Goal: Task Accomplishment & Management: Manage account settings

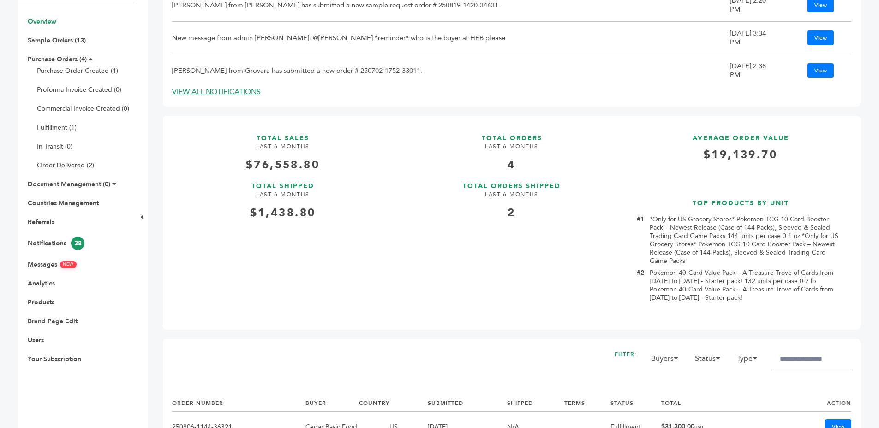
scroll to position [224, 0]
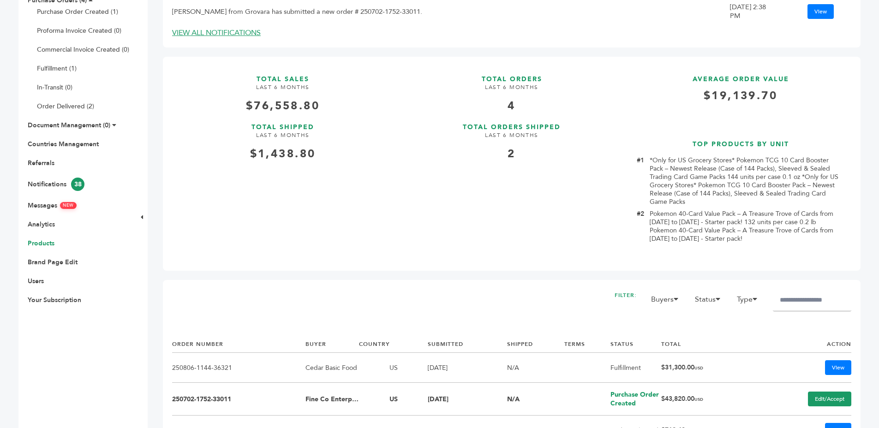
click at [30, 242] on link "Products" at bounding box center [41, 243] width 27 height 9
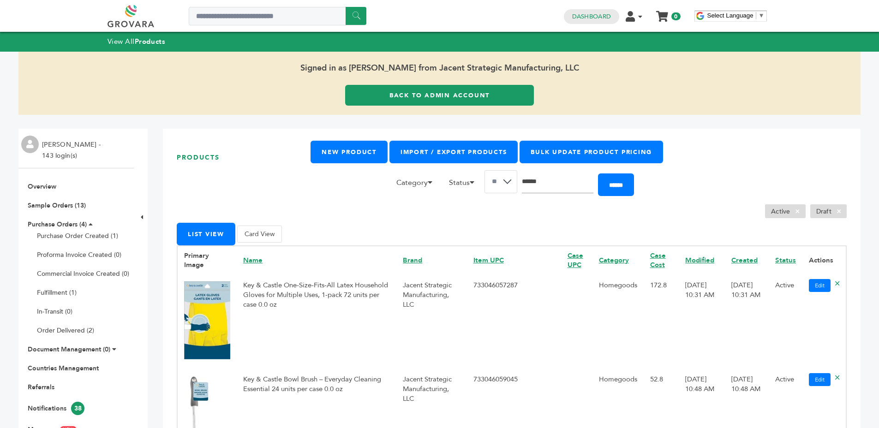
click at [555, 174] on input "Search" at bounding box center [558, 181] width 72 height 23
type input "*******"
click at [598, 174] on input "******" at bounding box center [616, 185] width 36 height 23
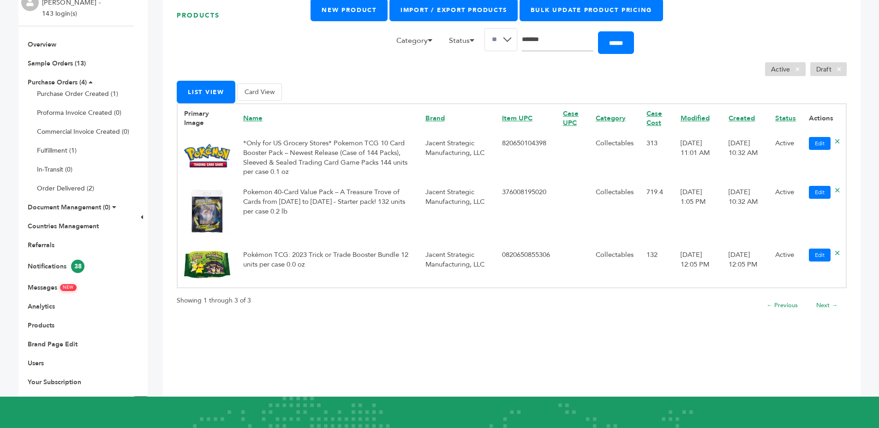
scroll to position [123, 0]
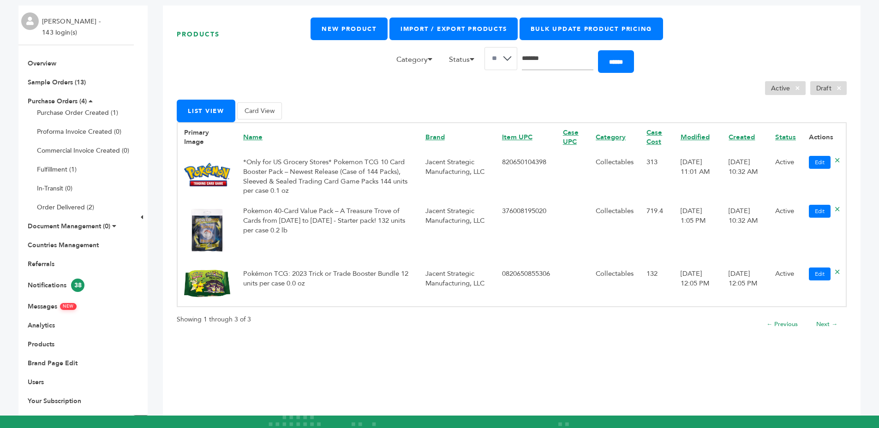
click at [341, 216] on td "Pokemon 40-Card Value Pack – A Treasure Trove of Cards from 1996 to 2024 - Star…" at bounding box center [328, 231] width 182 height 63
click at [342, 218] on td "Pokemon 40-Card Value Pack – A Treasure Trove of Cards from 1996 to 2024 - Star…" at bounding box center [328, 231] width 182 height 63
click at [379, 223] on td "Pokemon 40-Card Value Pack – A Treasure Trove of Cards from 1996 to 2024 - Star…" at bounding box center [328, 231] width 182 height 63
click at [371, 284] on td "Pokémon TCG: 2023 Trick or Trade Booster Bundle 12 units per case 0.0 oz" at bounding box center [328, 285] width 182 height 44
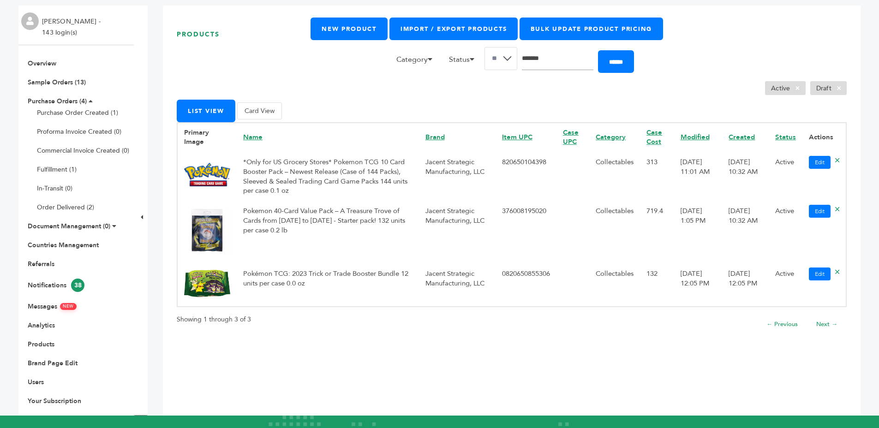
click at [371, 284] on td "Pokémon TCG: 2023 Trick or Trade Booster Bundle 12 units per case 0.0 oz" at bounding box center [328, 285] width 182 height 44
click at [377, 282] on td "Pokémon TCG: 2023 Trick or Trade Booster Bundle 12 units per case 0.0 oz" at bounding box center [328, 285] width 182 height 44
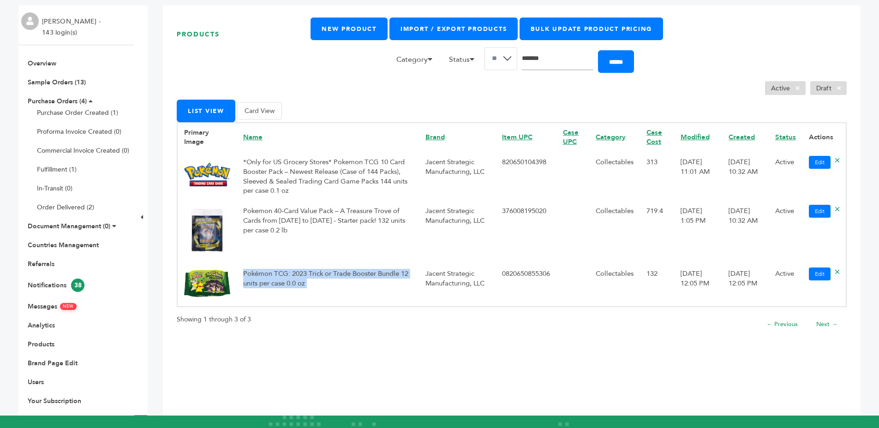
click at [396, 278] on td "Pokémon TCG: 2023 Trick or Trade Booster Bundle 12 units per case 0.0 oz" at bounding box center [328, 285] width 182 height 44
click at [397, 278] on td "Pokémon TCG: 2023 Trick or Trade Booster Bundle 12 units per case 0.0 oz" at bounding box center [328, 285] width 182 height 44
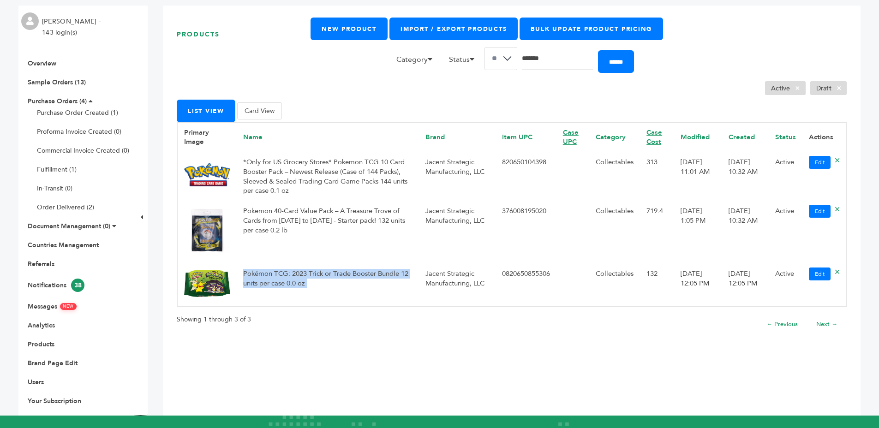
click at [397, 278] on td "Pokémon TCG: 2023 Trick or Trade Booster Bundle 12 units per case 0.0 oz" at bounding box center [328, 285] width 182 height 44
click at [399, 277] on td "Pokémon TCG: 2023 Trick or Trade Booster Bundle 12 units per case 0.0 oz" at bounding box center [328, 285] width 182 height 44
click at [395, 277] on td "Pokémon TCG: 2023 Trick or Trade Booster Bundle 12 units per case 0.0 oz" at bounding box center [328, 285] width 182 height 44
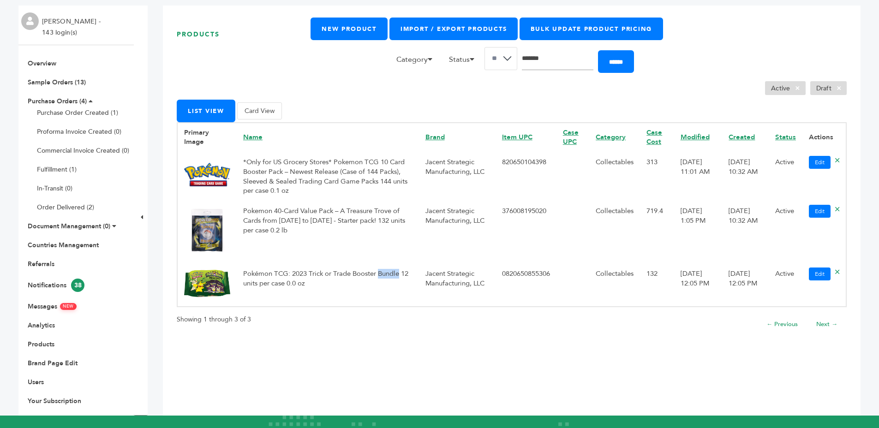
click at [395, 277] on td "Pokémon TCG: 2023 Trick or Trade Booster Bundle 12 units per case 0.0 oz" at bounding box center [328, 285] width 182 height 44
click at [397, 277] on td "Pokémon TCG: 2023 Trick or Trade Booster Bundle 12 units per case 0.0 oz" at bounding box center [328, 285] width 182 height 44
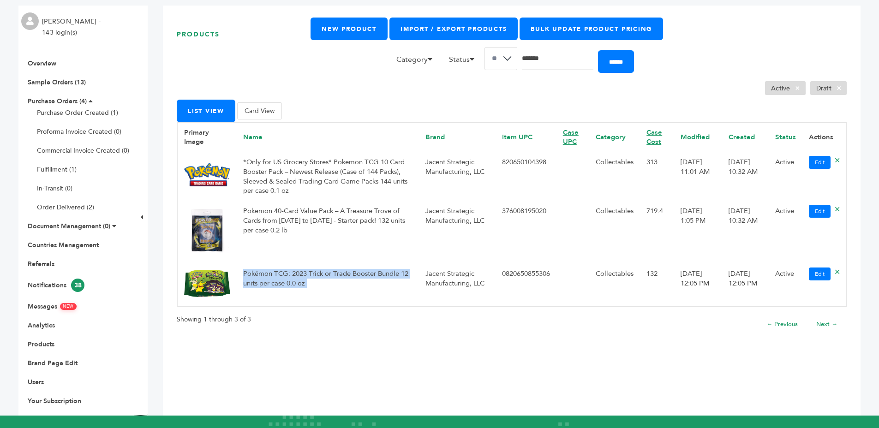
click at [397, 277] on td "Pokémon TCG: 2023 Trick or Trade Booster Bundle 12 units per case 0.0 oz" at bounding box center [328, 285] width 182 height 44
click at [398, 277] on td "Pokémon TCG: 2023 Trick or Trade Booster Bundle 12 units per case 0.0 oz" at bounding box center [328, 285] width 182 height 44
click at [395, 277] on td "Pokémon TCG: 2023 Trick or Trade Booster Bundle 12 units per case 0.0 oz" at bounding box center [328, 285] width 182 height 44
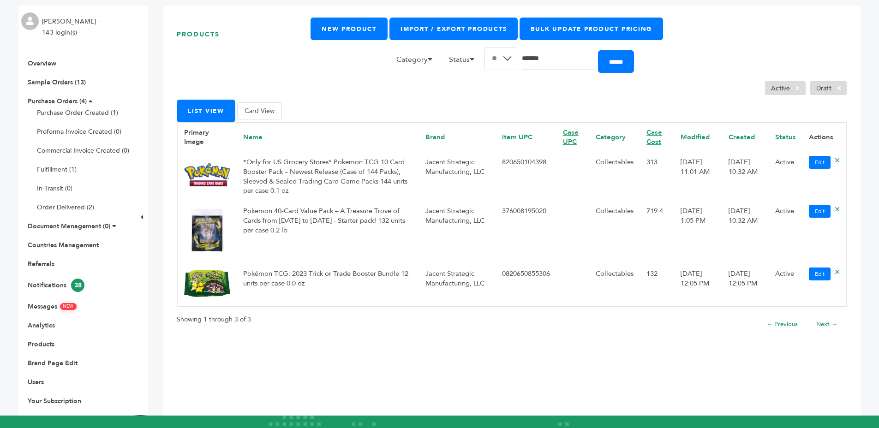
click at [395, 277] on td "Pokémon TCG: 2023 Trick or Trade Booster Bundle 12 units per case 0.0 oz" at bounding box center [328, 285] width 182 height 44
click at [336, 284] on td "Pokémon TCG: 2023 Trick or Trade Booster Bundle 12 units per case 0.0 oz" at bounding box center [328, 285] width 182 height 44
drag, startPoint x: 361, startPoint y: 272, endPoint x: 419, endPoint y: 281, distance: 58.8
click at [419, 281] on tr "Pokémon TCG: 2023 Trick or Trade Booster Bundle 12 units per case 0.0 oz Jacent…" at bounding box center [511, 285] width 669 height 44
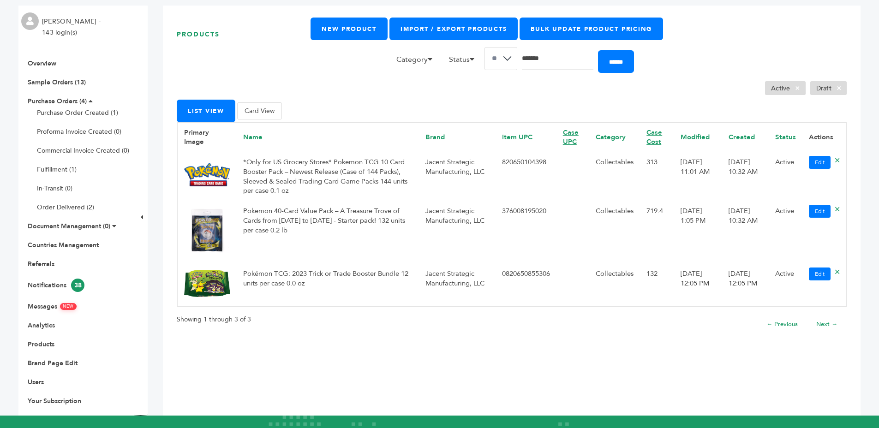
click at [260, 283] on td "Pokémon TCG: 2023 Trick or Trade Booster Bundle 12 units per case 0.0 oz" at bounding box center [328, 285] width 182 height 44
click at [261, 284] on td "Pokémon TCG: 2023 Trick or Trade Booster Bundle 12 units per case 0.0 oz" at bounding box center [328, 285] width 182 height 44
click at [262, 285] on td "Pokémon TCG: 2023 Trick or Trade Booster Bundle 12 units per case 0.0 oz" at bounding box center [328, 285] width 182 height 44
click at [291, 275] on td "Pokémon TCG: 2023 Trick or Trade Booster Bundle 12 units per case 0.0 oz" at bounding box center [328, 285] width 182 height 44
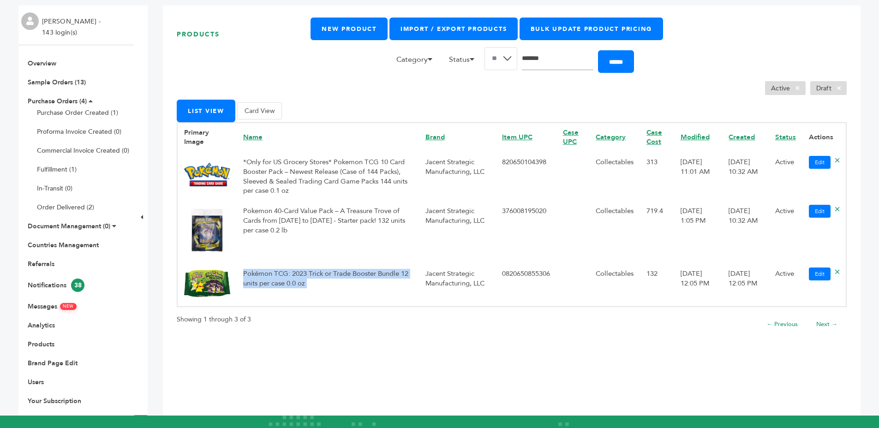
drag, startPoint x: 291, startPoint y: 275, endPoint x: 336, endPoint y: 277, distance: 45.3
click at [291, 275] on td "Pokémon TCG: 2023 Trick or Trade Booster Bundle 12 units per case 0.0 oz" at bounding box center [328, 285] width 182 height 44
click at [336, 277] on td "Pokémon TCG: 2023 Trick or Trade Booster Bundle 12 units per case 0.0 oz" at bounding box center [328, 285] width 182 height 44
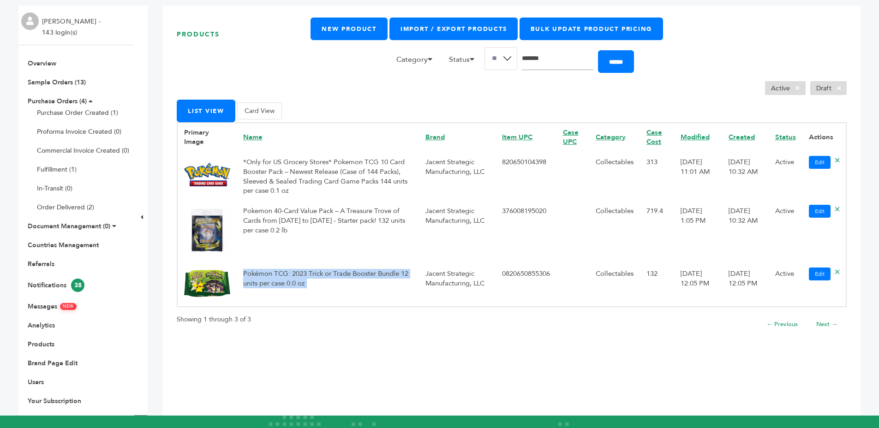
click at [336, 277] on td "Pokémon TCG: 2023 Trick or Trade Booster Bundle 12 units per case 0.0 oz" at bounding box center [328, 285] width 182 height 44
click at [352, 277] on td "Pokémon TCG: 2023 Trick or Trade Booster Bundle 12 units per case 0.0 oz" at bounding box center [328, 285] width 182 height 44
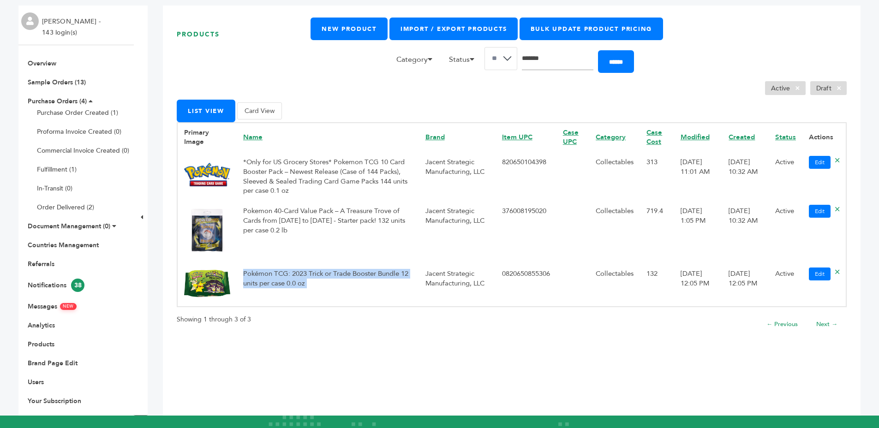
click at [359, 279] on td "Pokémon TCG: 2023 Trick or Trade Booster Bundle 12 units per case 0.0 oz" at bounding box center [328, 285] width 182 height 44
click at [406, 277] on td "Pokémon TCG: 2023 Trick or Trade Booster Bundle 12 units per case 0.0 oz" at bounding box center [328, 285] width 182 height 44
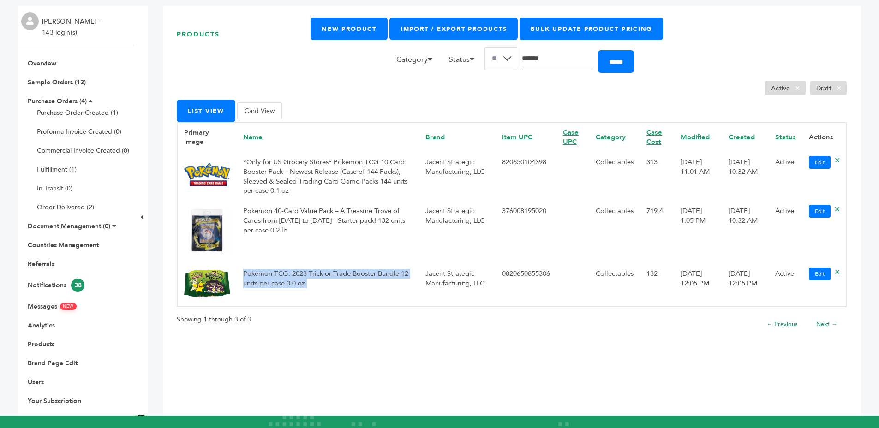
click at [406, 277] on td "Pokémon TCG: 2023 Trick or Trade Booster Bundle 12 units per case 0.0 oz" at bounding box center [328, 285] width 182 height 44
click at [401, 278] on td "Pokémon TCG: 2023 Trick or Trade Booster Bundle 12 units per case 0.0 oz" at bounding box center [328, 285] width 182 height 44
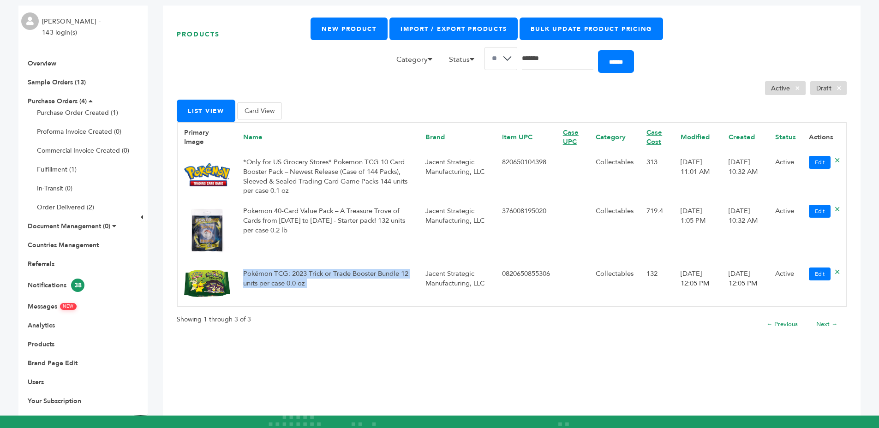
click at [401, 278] on td "Pokémon TCG: 2023 Trick or Trade Booster Bundle 12 units per case 0.0 oz" at bounding box center [328, 285] width 182 height 44
drag, startPoint x: 422, startPoint y: 269, endPoint x: 492, endPoint y: 269, distance: 70.6
click at [422, 269] on td "Jacent Strategic Manufacturing, LLC" at bounding box center [457, 285] width 77 height 44
click at [419, 282] on td "Jacent Strategic Manufacturing, LLC" at bounding box center [457, 285] width 77 height 44
click at [386, 281] on td "Pokémon TCG: 2023 Trick or Trade Booster Bundle 12 units per case 0.0 oz" at bounding box center [328, 285] width 182 height 44
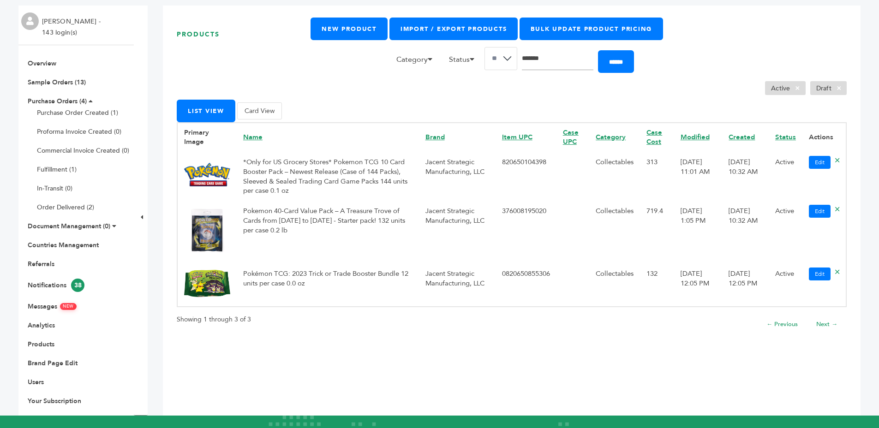
click at [386, 281] on td "Pokémon TCG: 2023 Trick or Trade Booster Bundle 12 units per case 0.0 oz" at bounding box center [328, 285] width 182 height 44
click at [421, 278] on td "Jacent Strategic Manufacturing, LLC" at bounding box center [457, 285] width 77 height 44
drag, startPoint x: 812, startPoint y: 273, endPoint x: 778, endPoint y: 264, distance: 34.8
click at [811, 273] on link "Edit" at bounding box center [820, 274] width 22 height 13
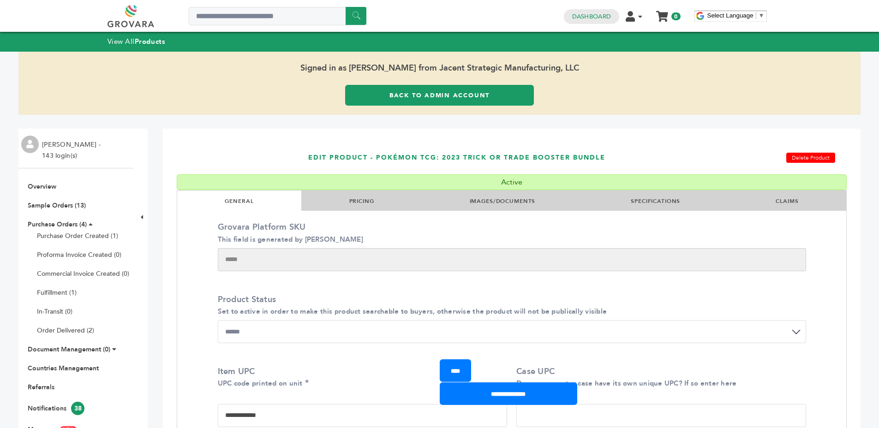
click at [389, 198] on li "PRICING" at bounding box center [361, 201] width 120 height 20
click at [361, 200] on link "PRICING" at bounding box center [361, 201] width 25 height 7
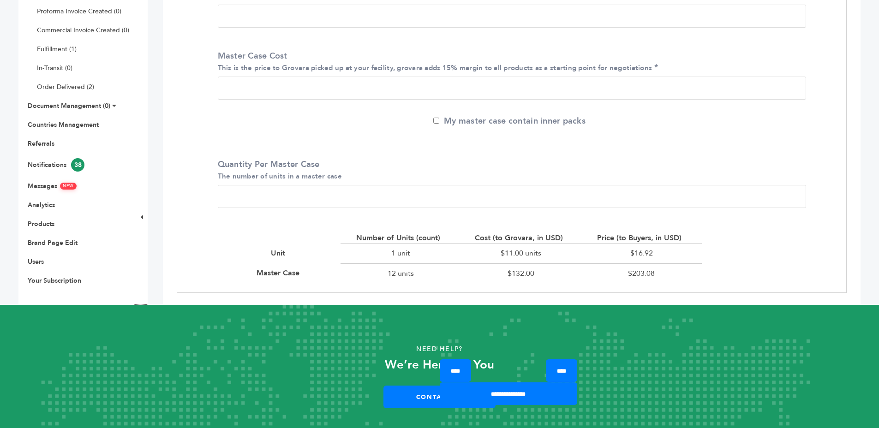
scroll to position [226, 0]
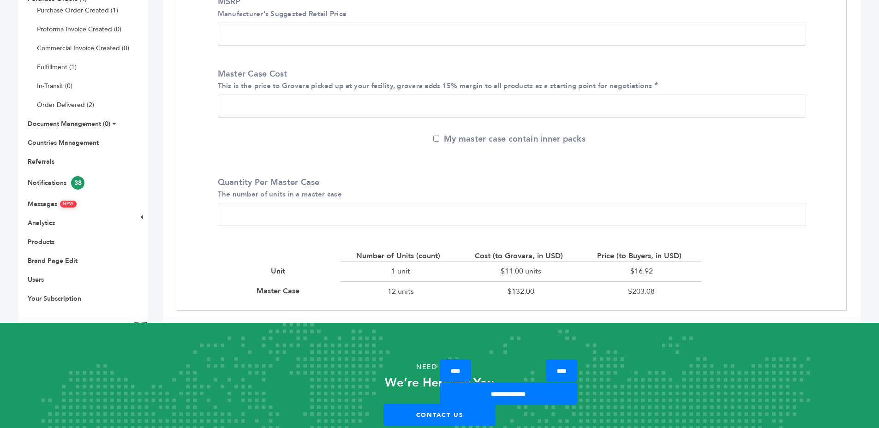
click at [508, 273] on div "$11.00 units" at bounding box center [521, 271] width 120 height 20
drag, startPoint x: 508, startPoint y: 273, endPoint x: 574, endPoint y: 275, distance: 66.0
click at [508, 273] on div "$11.00 units" at bounding box center [521, 271] width 120 height 20
click at [574, 275] on div "$11.00 units" at bounding box center [521, 271] width 120 height 20
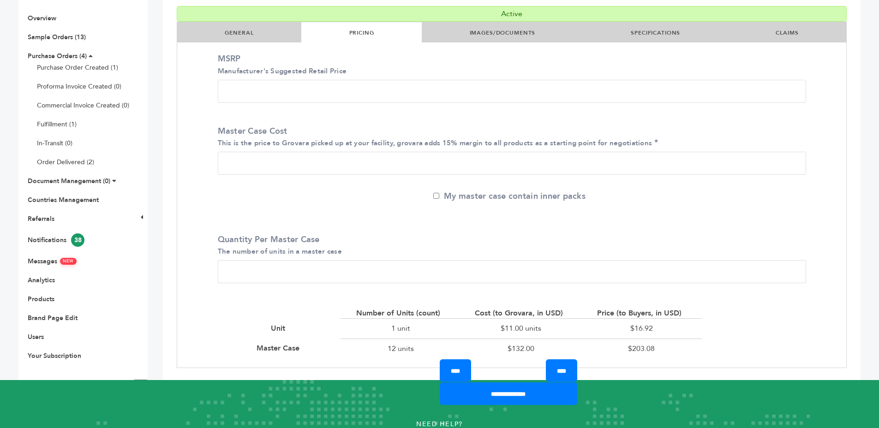
scroll to position [192, 0]
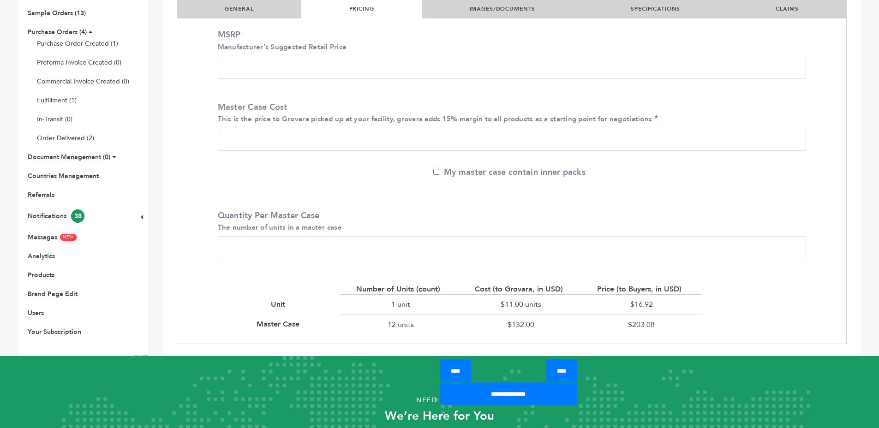
click at [522, 288] on div "Cost (to Grovara, in USD)" at bounding box center [521, 289] width 93 height 10
click at [524, 289] on div "Cost (to Grovara, in USD)" at bounding box center [521, 289] width 93 height 10
click at [575, 292] on div "Number of Units (count) Cost (to Grovara, in USD) Price (to Buyers, in USD) Uni…" at bounding box center [461, 309] width 482 height 50
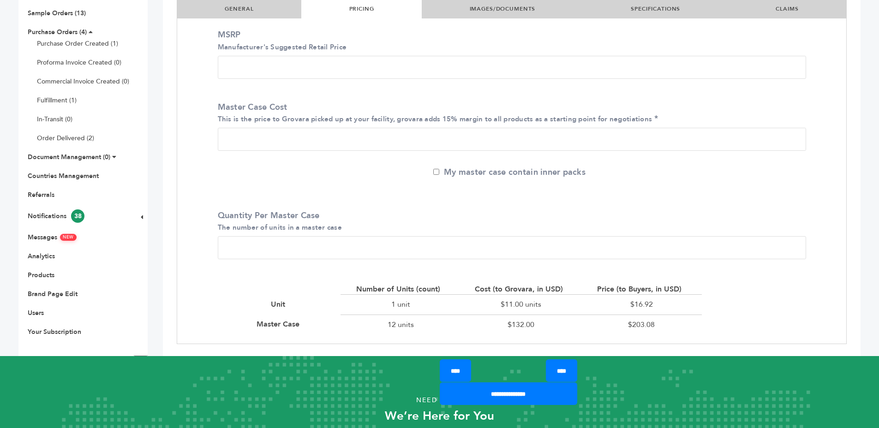
click at [551, 292] on div "Cost (to Grovara, in USD)" at bounding box center [521, 289] width 93 height 10
click at [559, 292] on div "Cost (to Grovara, in USD)" at bounding box center [521, 289] width 93 height 10
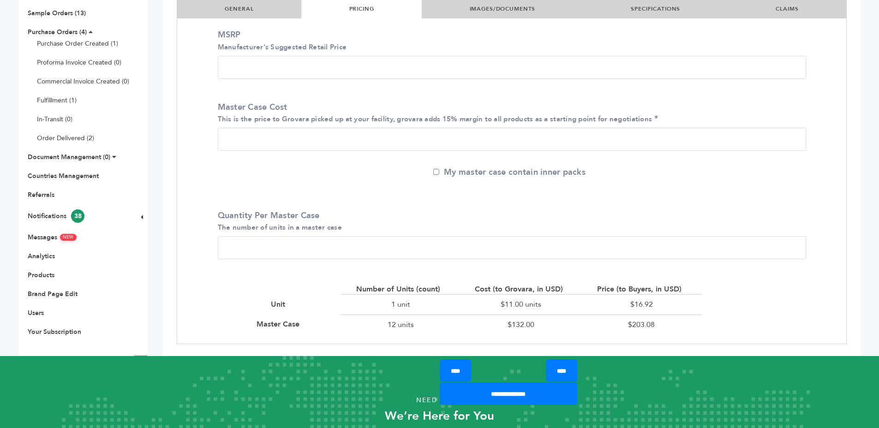
click at [559, 292] on div "Cost (to Grovara, in USD)" at bounding box center [521, 289] width 93 height 10
click at [566, 291] on div "Number of Units (count) Cost (to Grovara, in USD) Price (to Buyers, in USD) Uni…" at bounding box center [461, 309] width 482 height 50
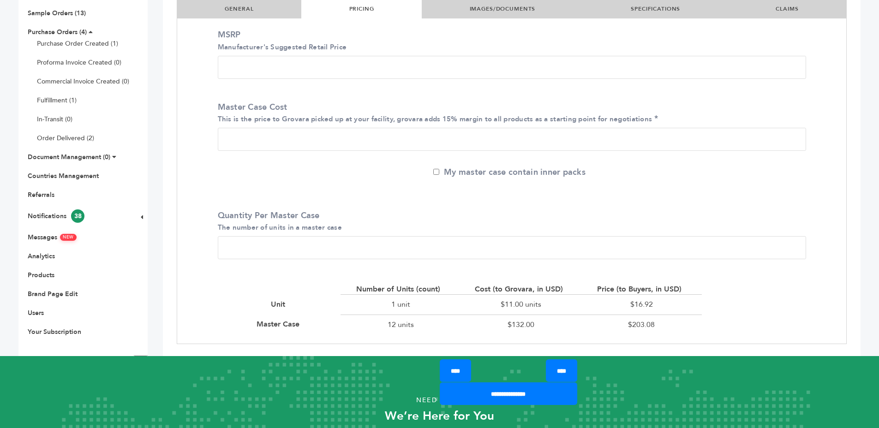
click at [568, 291] on div "Number of Units (count) Cost (to Grovara, in USD) Price (to Buyers, in USD) Uni…" at bounding box center [461, 309] width 482 height 50
click at [631, 321] on div "$203.08" at bounding box center [641, 325] width 120 height 20
drag, startPoint x: 631, startPoint y: 321, endPoint x: 642, endPoint y: 322, distance: 11.1
click at [631, 321] on div "$203.08" at bounding box center [641, 325] width 120 height 20
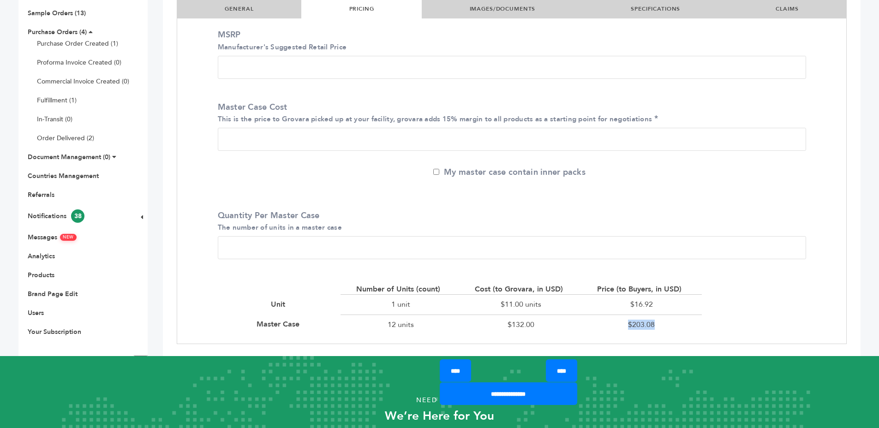
click at [689, 322] on div "$203.08" at bounding box center [641, 325] width 120 height 20
click at [527, 318] on div "$132.00" at bounding box center [521, 325] width 120 height 20
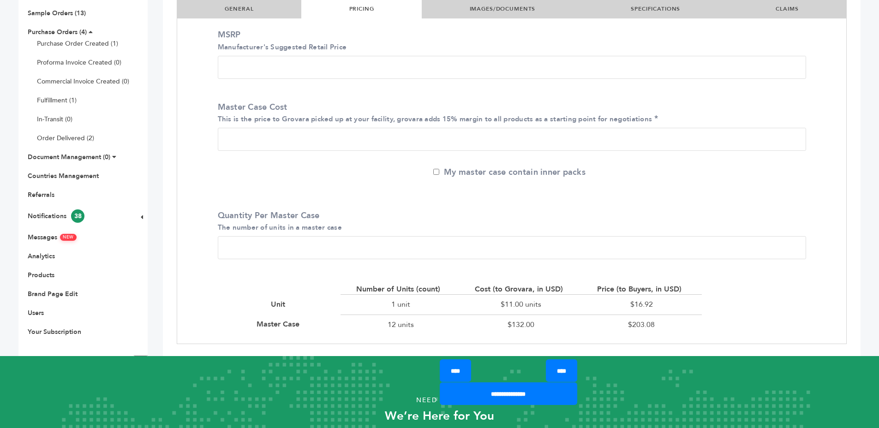
click at [527, 318] on div "$132.00" at bounding box center [521, 325] width 120 height 20
click at [554, 320] on div "$132.00" at bounding box center [521, 325] width 120 height 20
click at [516, 299] on div "$11.00 units" at bounding box center [521, 304] width 120 height 20
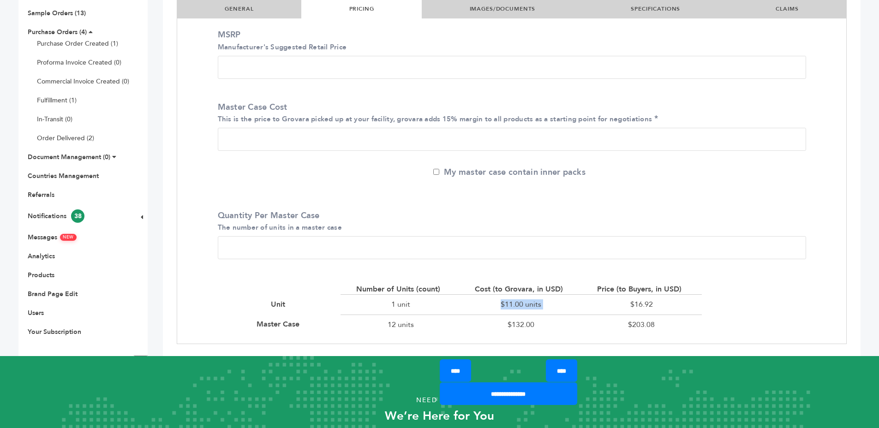
click at [516, 299] on div "$11.00 units" at bounding box center [521, 304] width 120 height 20
click at [561, 300] on div "$11.00 units" at bounding box center [521, 304] width 120 height 20
click at [560, 300] on div "$11.00 units" at bounding box center [521, 304] width 120 height 20
drag, startPoint x: 560, startPoint y: 300, endPoint x: 615, endPoint y: 302, distance: 54.5
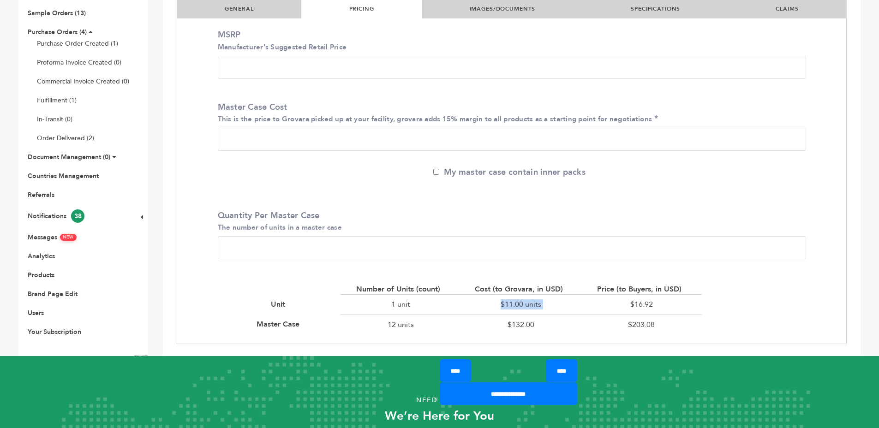
click at [563, 301] on div "$11.00 units" at bounding box center [521, 304] width 120 height 20
click at [621, 302] on div "$16.92" at bounding box center [641, 304] width 120 height 20
drag, startPoint x: 621, startPoint y: 302, endPoint x: 664, endPoint y: 309, distance: 43.4
click at [624, 303] on div "$16.92" at bounding box center [641, 304] width 120 height 20
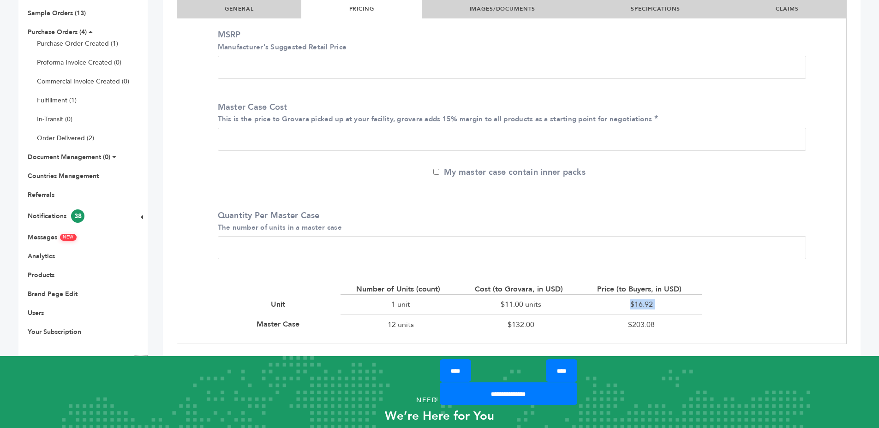
click at [664, 309] on div "$16.92" at bounding box center [641, 304] width 120 height 20
click at [526, 307] on div "$11.00 units" at bounding box center [521, 304] width 120 height 20
drag, startPoint x: 526, startPoint y: 307, endPoint x: 553, endPoint y: 306, distance: 27.2
click at [526, 307] on div "$11.00 units" at bounding box center [521, 304] width 120 height 20
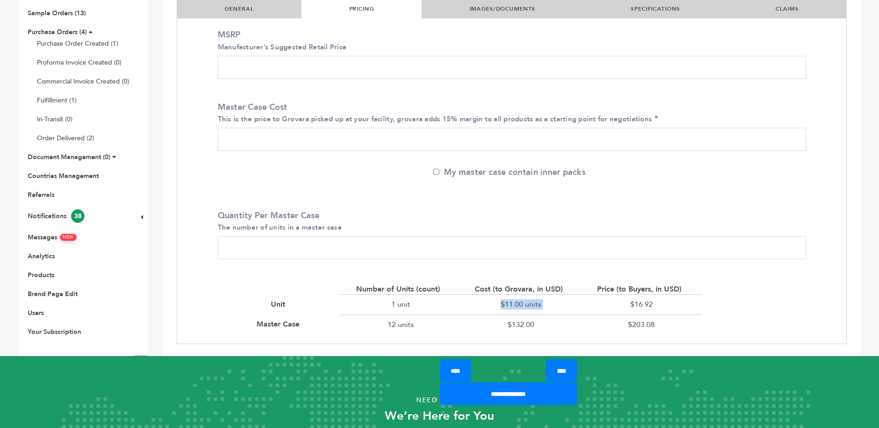
click at [553, 306] on div "$11.00 units" at bounding box center [521, 304] width 120 height 20
click at [560, 306] on div "$11.00 units" at bounding box center [521, 304] width 120 height 20
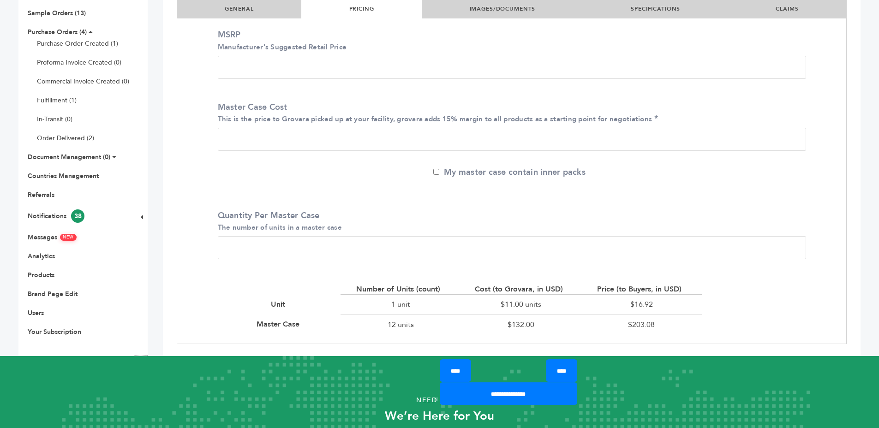
click at [568, 307] on div "$11.00 units" at bounding box center [521, 304] width 120 height 20
click at [236, 105] on label "Master Case Cost This is the price to Grovara picked up at your facility, grova…" at bounding box center [510, 113] width 584 height 23
click at [236, 128] on input "***" at bounding box center [512, 139] width 588 height 23
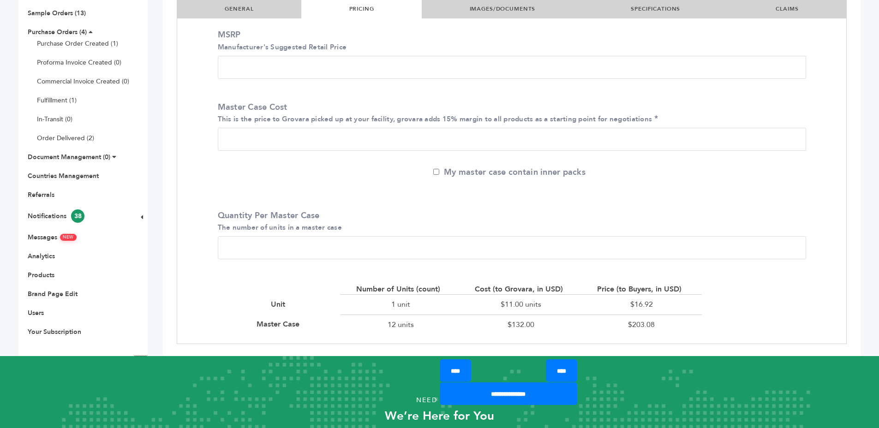
click at [315, 100] on div "Master Case Cost This is the price to Grovara picked up at your facility, grova…" at bounding box center [512, 128] width 602 height 67
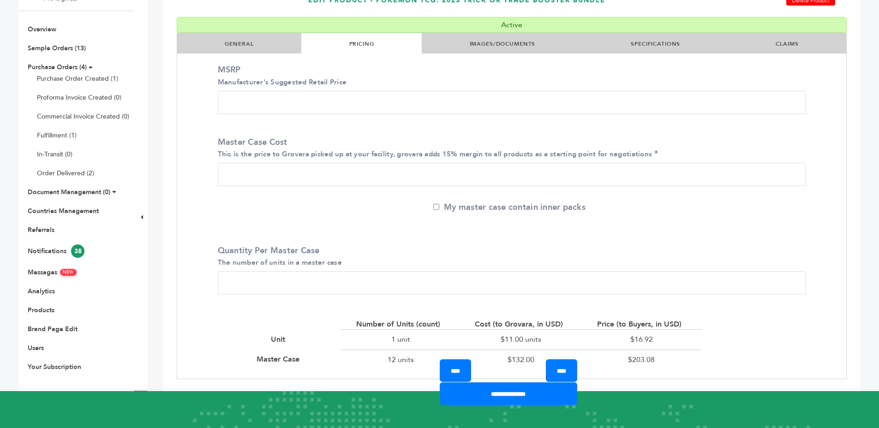
scroll to position [156, 0]
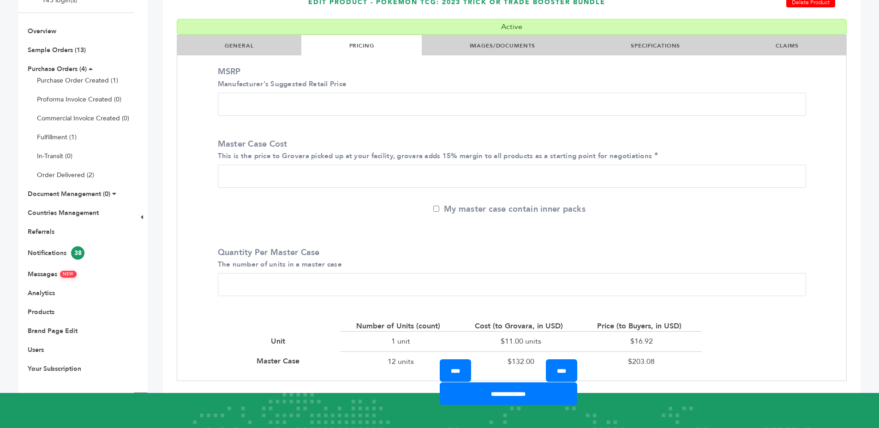
click at [330, 215] on div "My master case contain inner packs" at bounding box center [512, 216] width 602 height 25
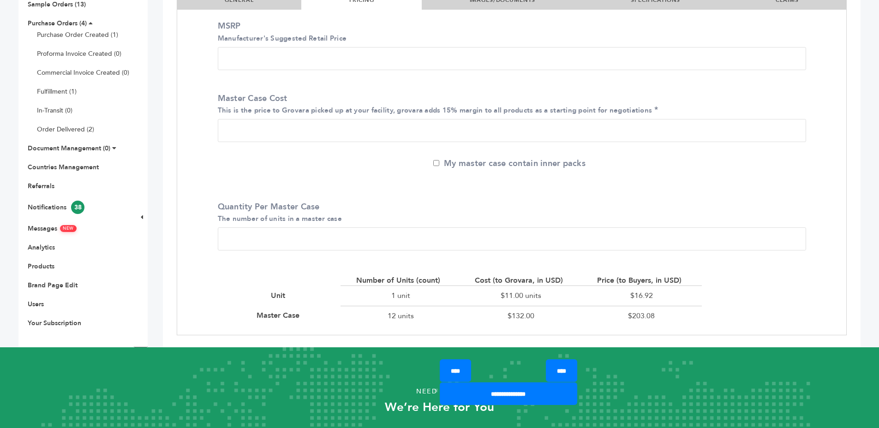
scroll to position [202, 0]
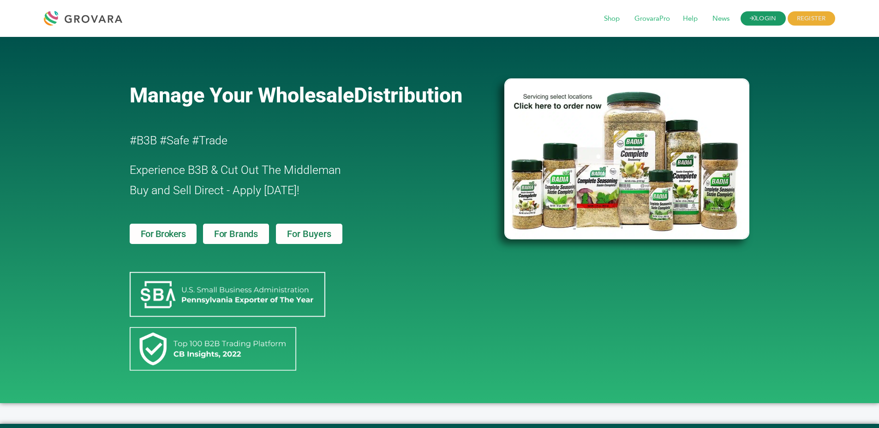
click at [746, 18] on link "LOGIN" at bounding box center [763, 19] width 45 height 14
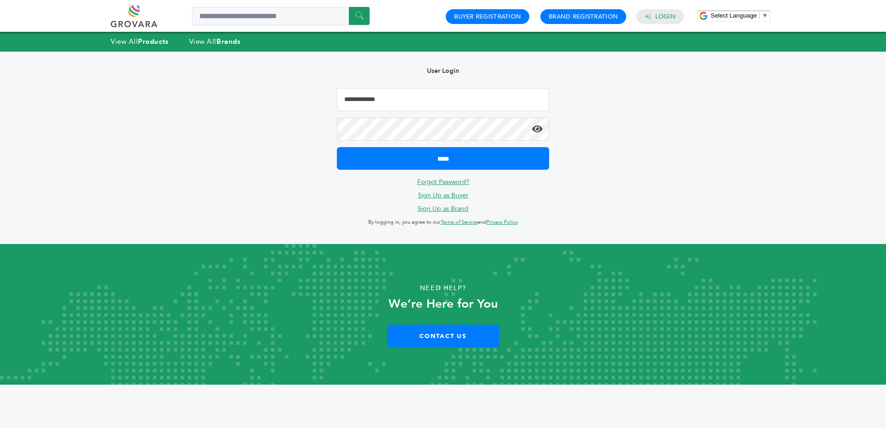
click at [449, 93] on input "Email Address" at bounding box center [443, 99] width 212 height 23
type input "**********"
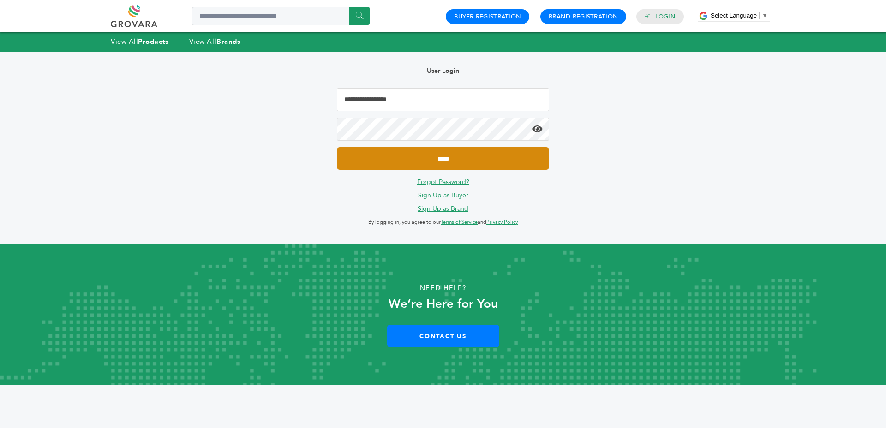
click at [445, 165] on input "*****" at bounding box center [443, 158] width 212 height 23
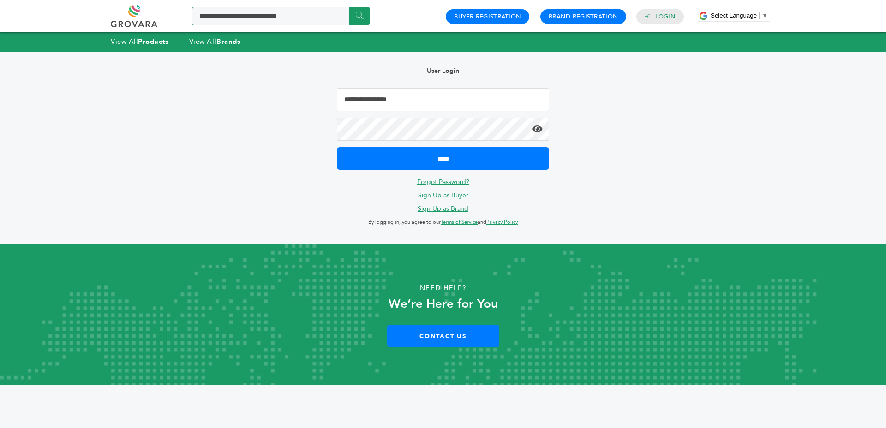
click at [220, 22] on input "Search a product or brand..." at bounding box center [281, 16] width 178 height 18
